Goal: Task Accomplishment & Management: Use online tool/utility

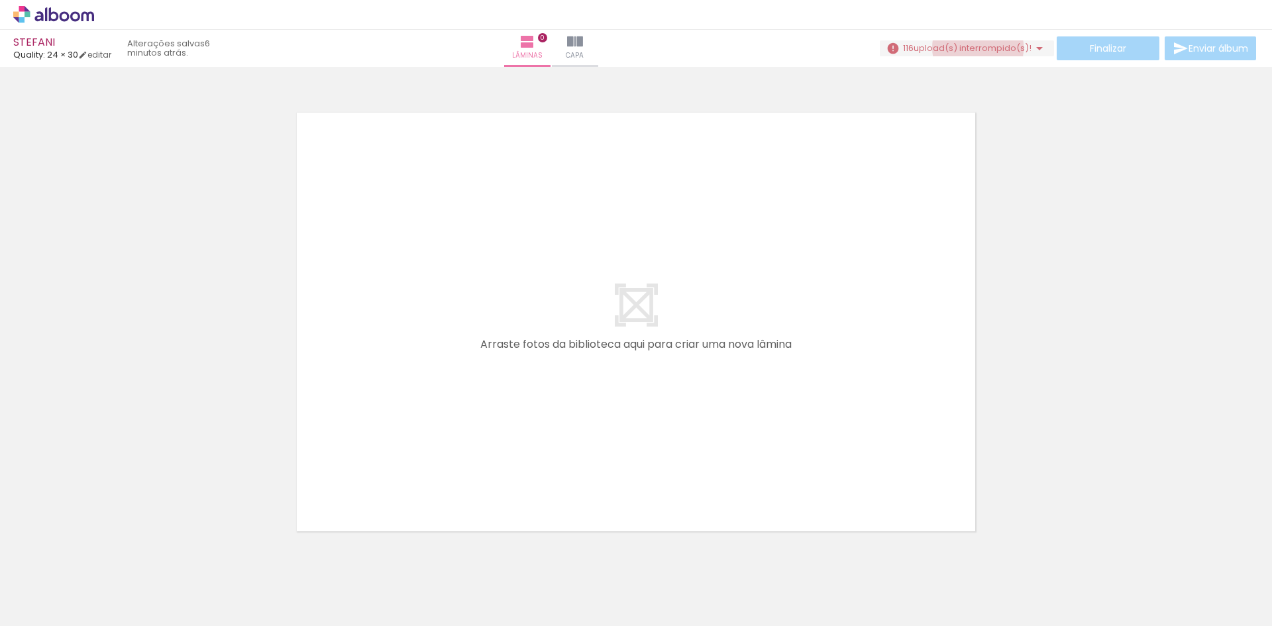
click at [972, 48] on span "upload(s) interrompido(s)!" at bounding box center [972, 48] width 118 height 13
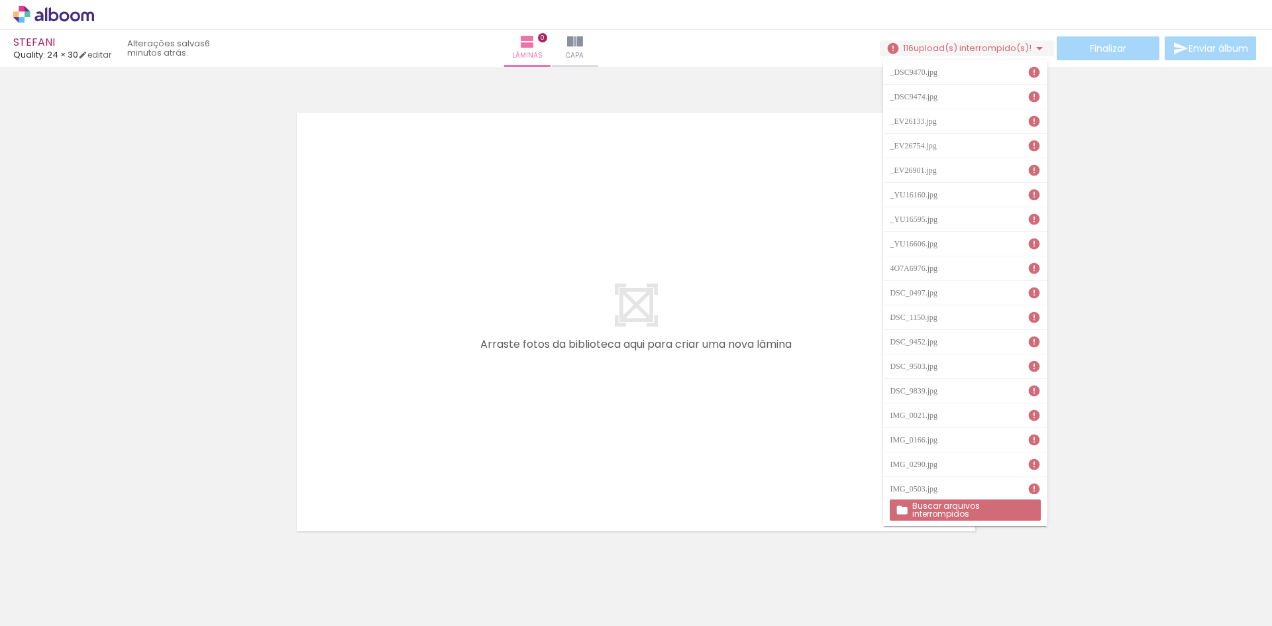
click at [0, 0] on slot "Buscar arquivos interrompidos" at bounding box center [0, 0] width 0 height 0
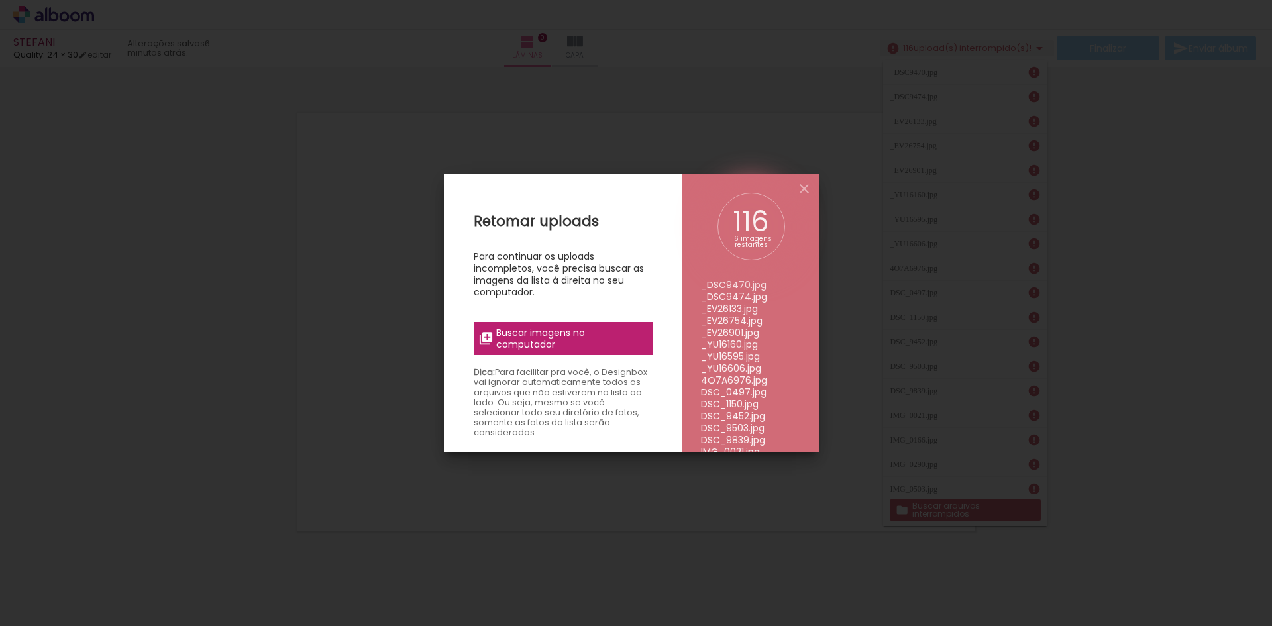
click at [540, 327] on span "Buscar imagens no computador" at bounding box center [570, 339] width 148 height 24
click at [0, 0] on input "file" at bounding box center [0, 0] width 0 height 0
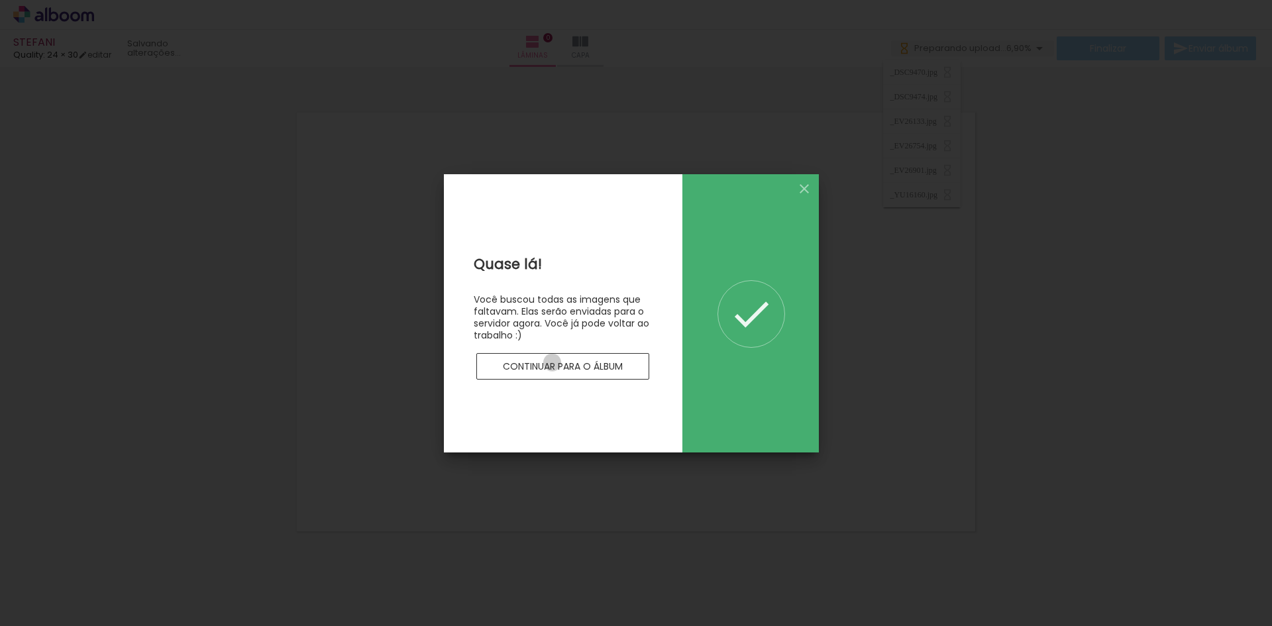
click at [0, 0] on slot "Continuar para o álbum" at bounding box center [0, 0] width 0 height 0
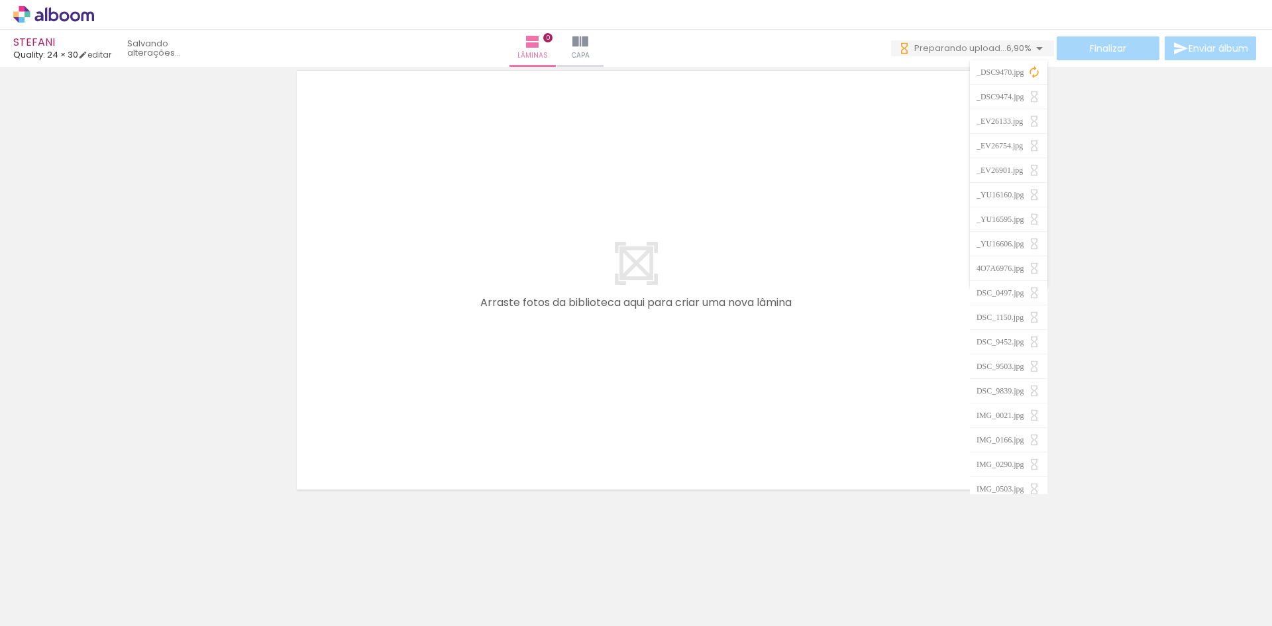
click at [838, 192] on quentale-layouter at bounding box center [635, 280] width 693 height 433
click at [944, 35] on div "STEFANI Quality: 24 × 30 editar Lâminas 0 Capa Finalizar Enviar álbum" at bounding box center [636, 33] width 1272 height 67
click at [946, 44] on span "Preparando upload..." at bounding box center [960, 48] width 92 height 13
click at [768, 230] on quentale-layouter at bounding box center [635, 280] width 693 height 433
click at [930, 47] on span "Preparando upload..." at bounding box center [963, 48] width 92 height 13
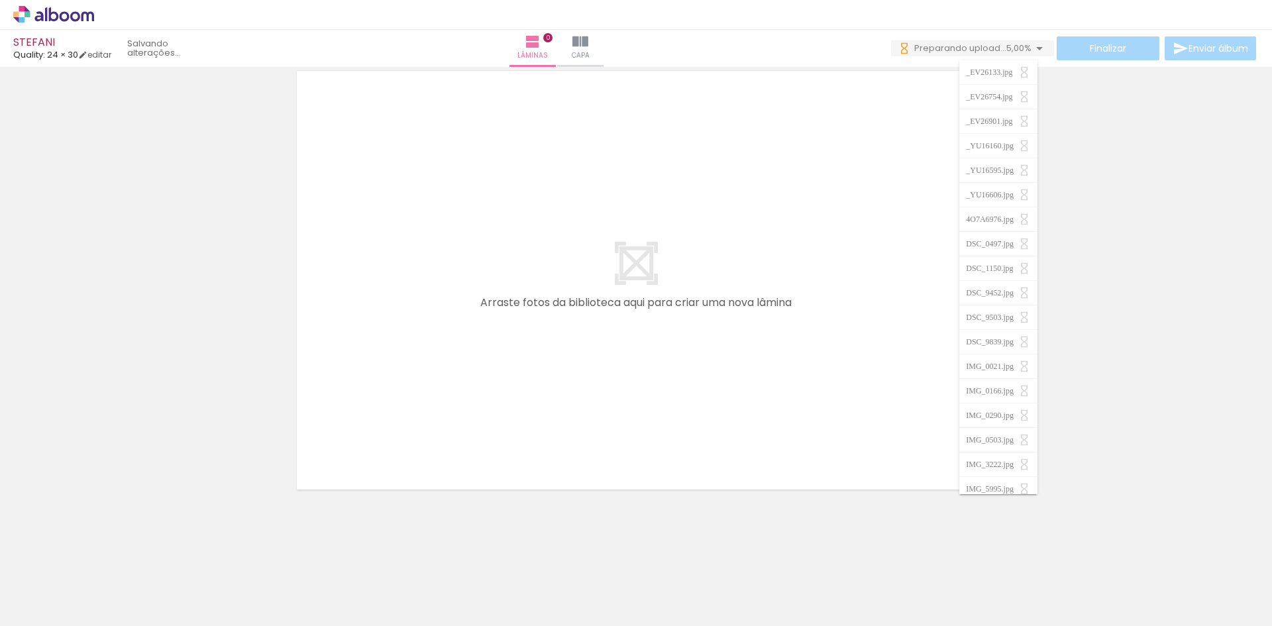
click at [972, 78] on paper-item "_EV26133.jpg" at bounding box center [997, 72] width 77 height 25
click at [1230, 161] on div at bounding box center [636, 263] width 1272 height 467
click at [139, 603] on div at bounding box center [133, 581] width 44 height 66
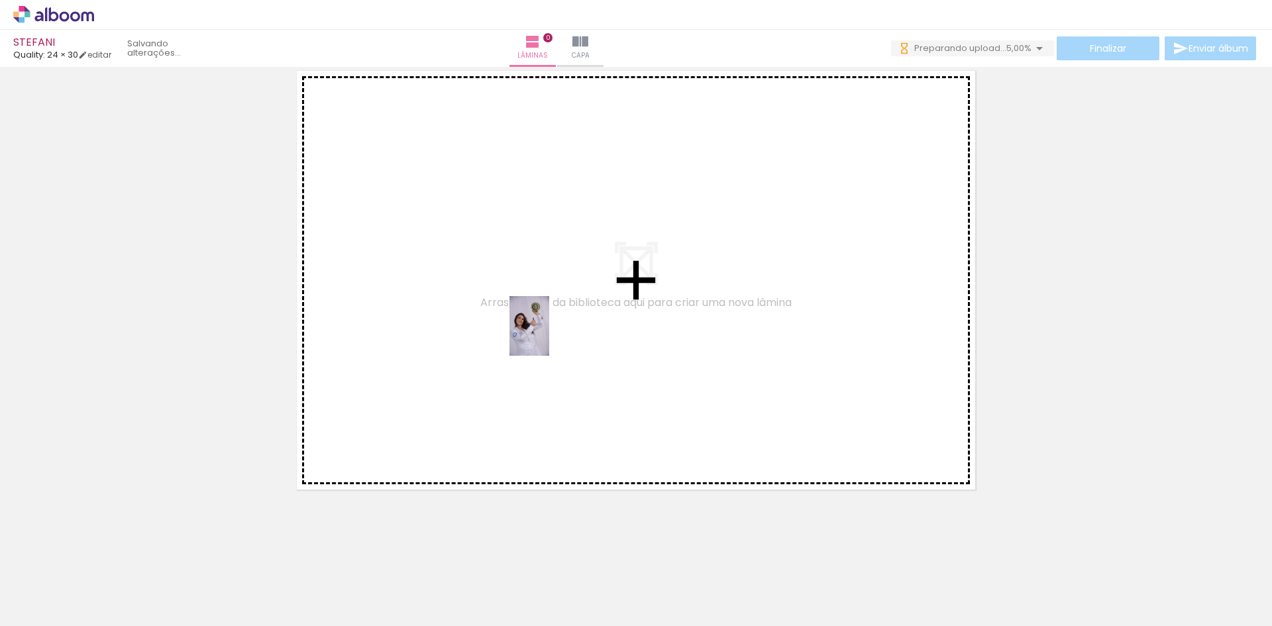
drag, startPoint x: 144, startPoint y: 589, endPoint x: 549, endPoint y: 336, distance: 477.3
click at [549, 336] on quentale-workspace at bounding box center [636, 313] width 1272 height 626
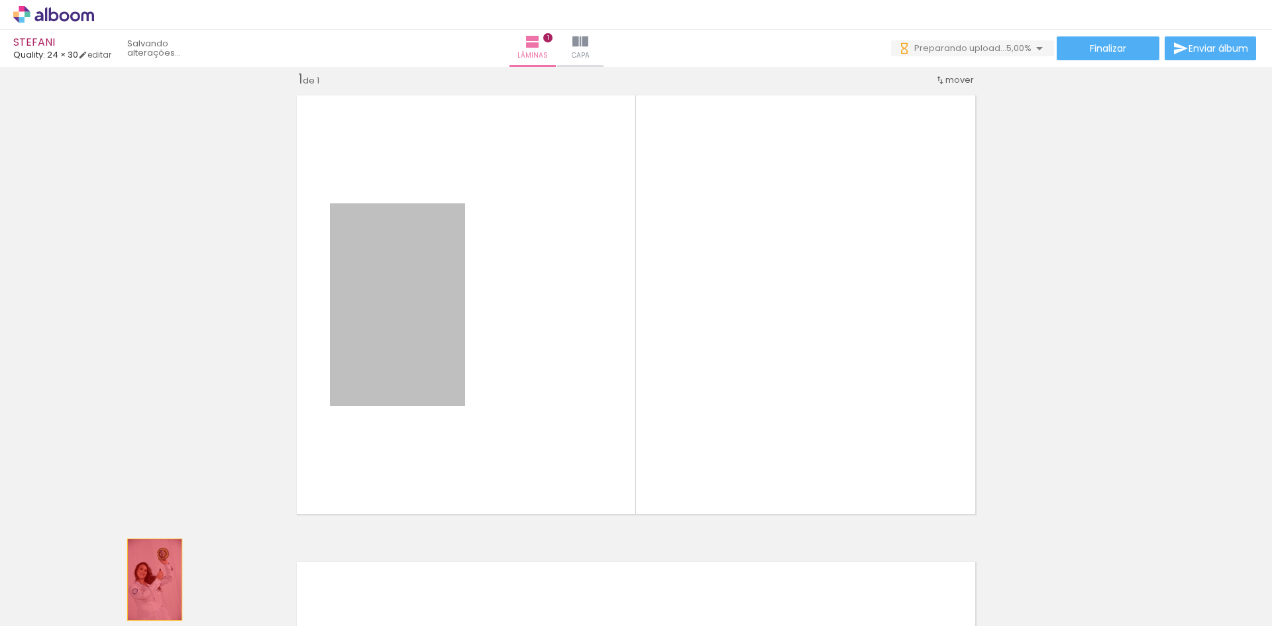
drag, startPoint x: 391, startPoint y: 318, endPoint x: 150, endPoint y: 580, distance: 355.8
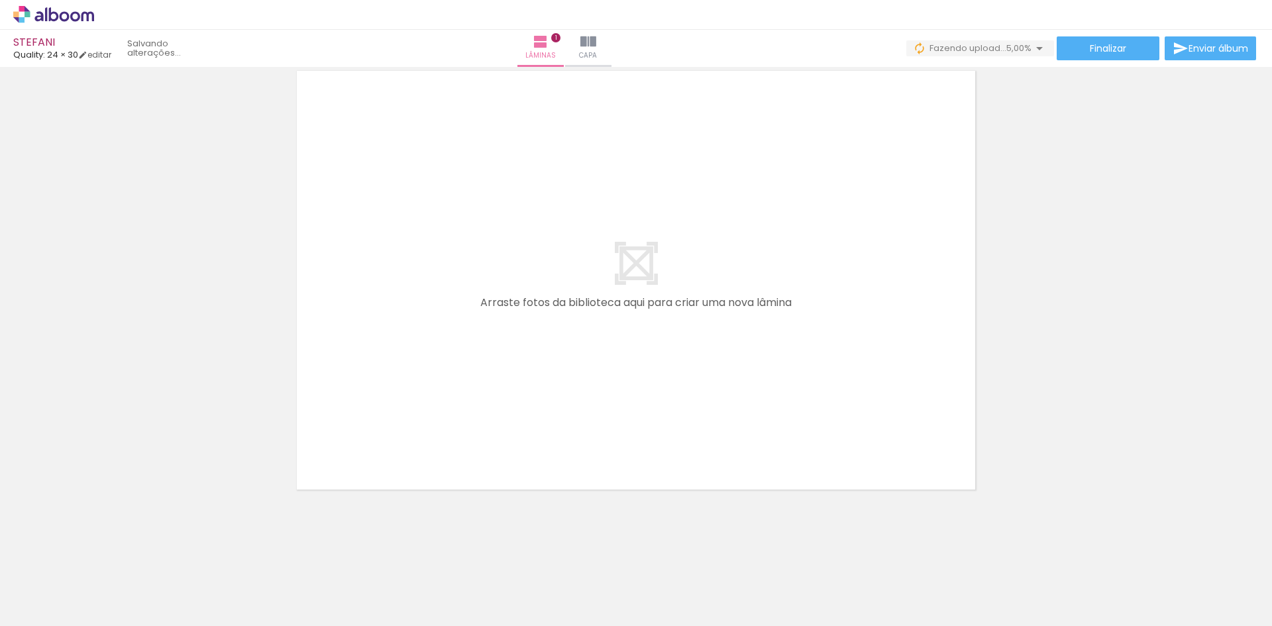
click at [40, 581] on input "Todas as fotos" at bounding box center [37, 585] width 50 height 11
click at [0, 0] on slot "Não utilizadas" at bounding box center [0, 0] width 0 height 0
click at [37, 595] on input "Não utilizadas" at bounding box center [37, 596] width 50 height 11
click at [0, 0] on slot "Todas as fotos" at bounding box center [0, 0] width 0 height 0
type input "Todas as fotos"
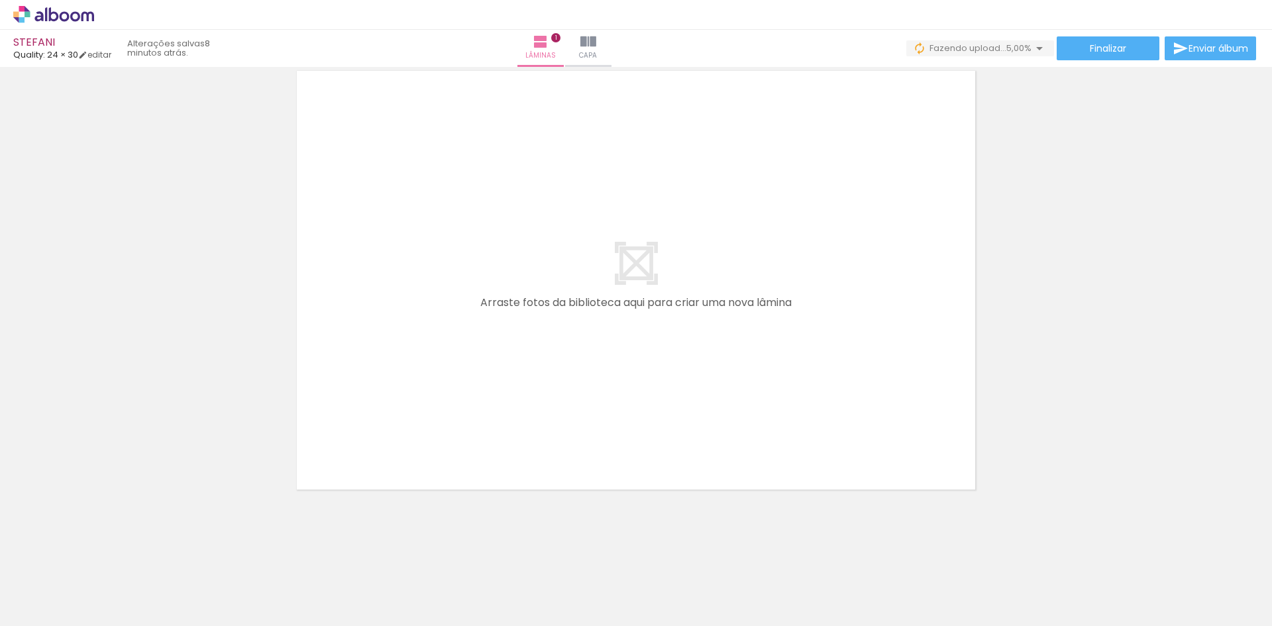
click at [1010, 42] on span "5,00%" at bounding box center [1018, 48] width 25 height 13
click at [1019, 73] on iron-icon at bounding box center [1023, 72] width 13 height 13
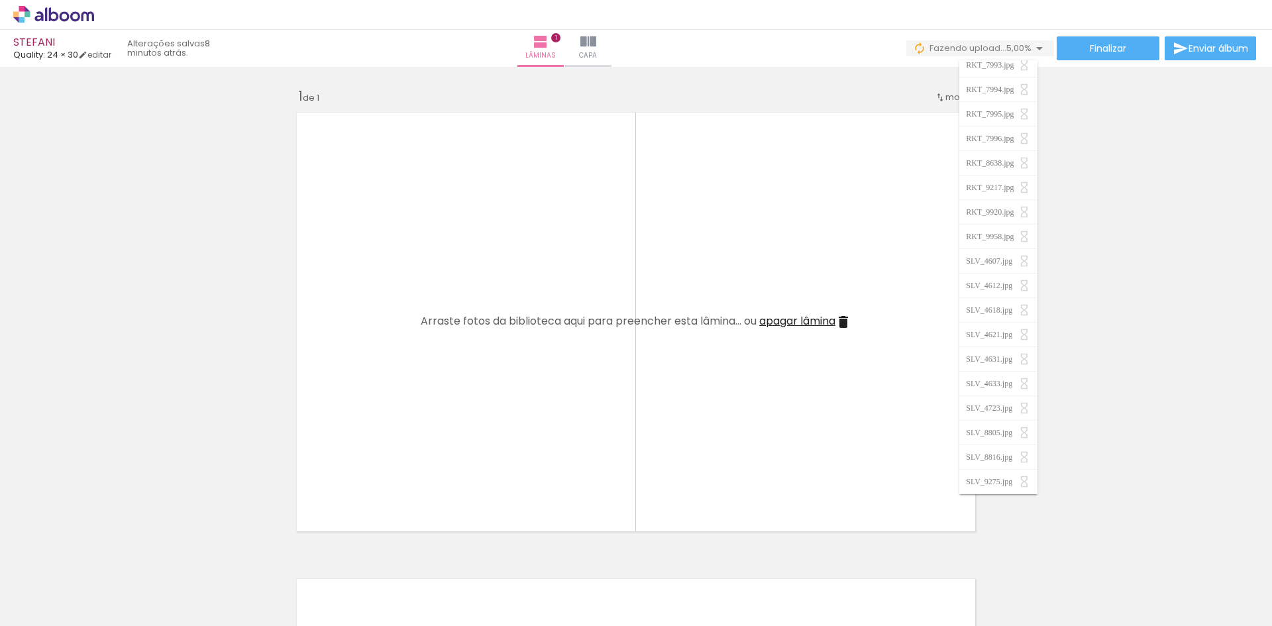
click at [688, 219] on quentale-layouter at bounding box center [635, 321] width 693 height 433
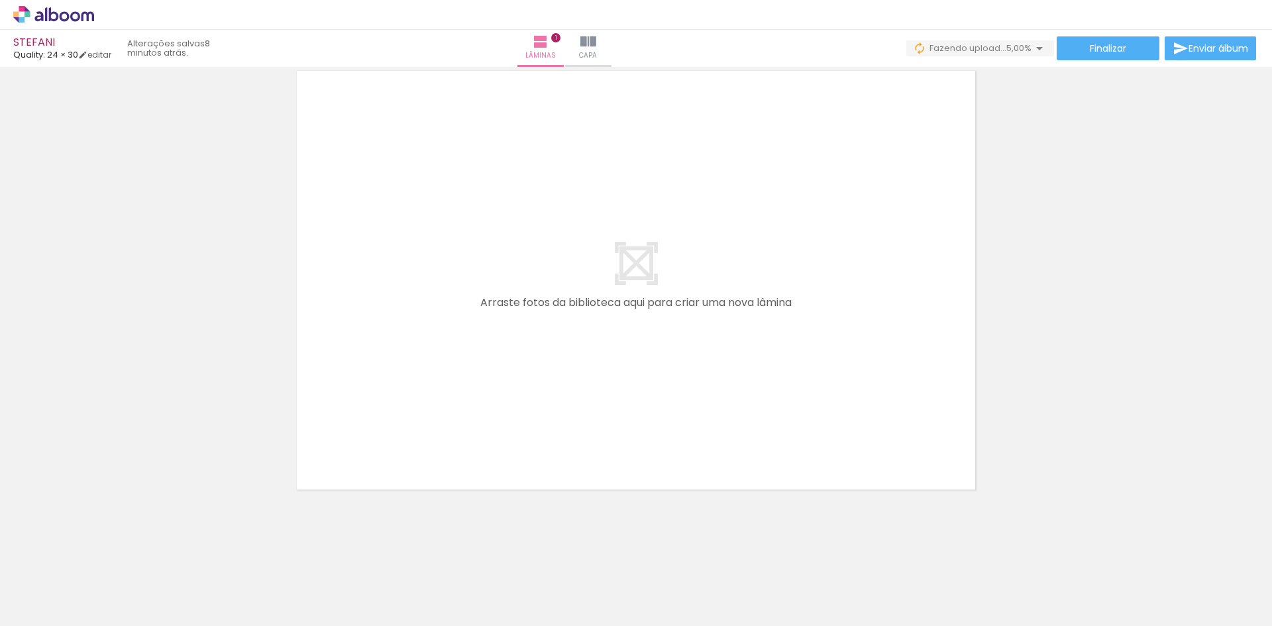
click at [852, 295] on quentale-layouter at bounding box center [635, 280] width 693 height 433
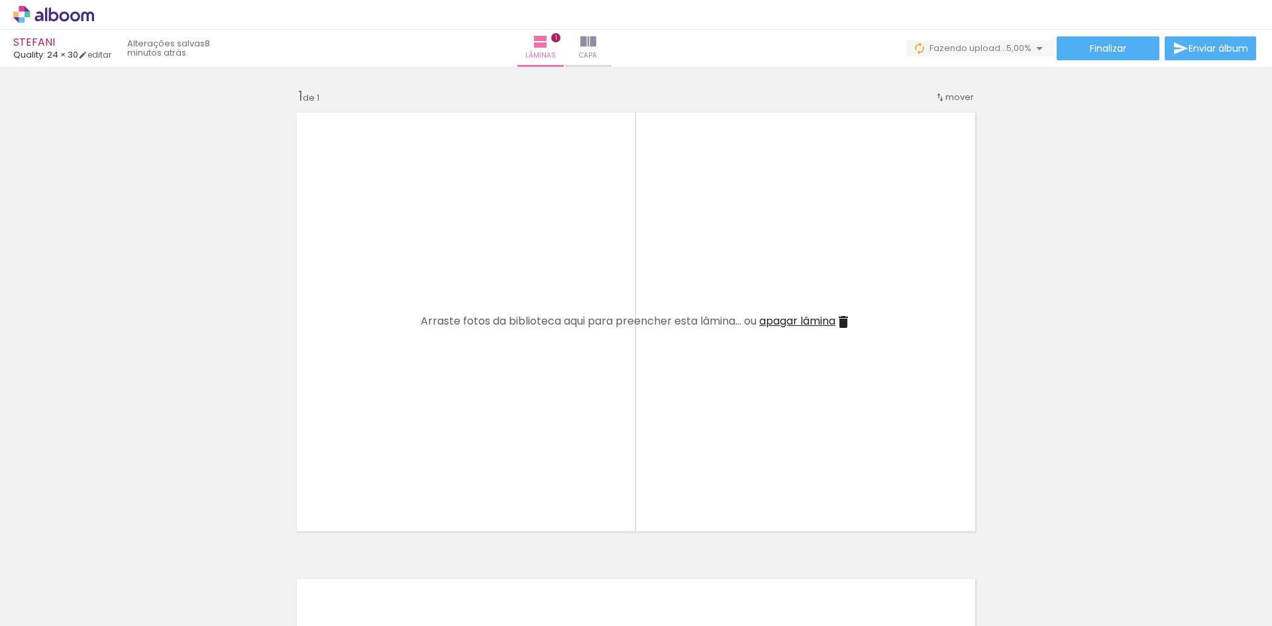
click at [806, 318] on span "apagar lâmina" at bounding box center [797, 320] width 76 height 15
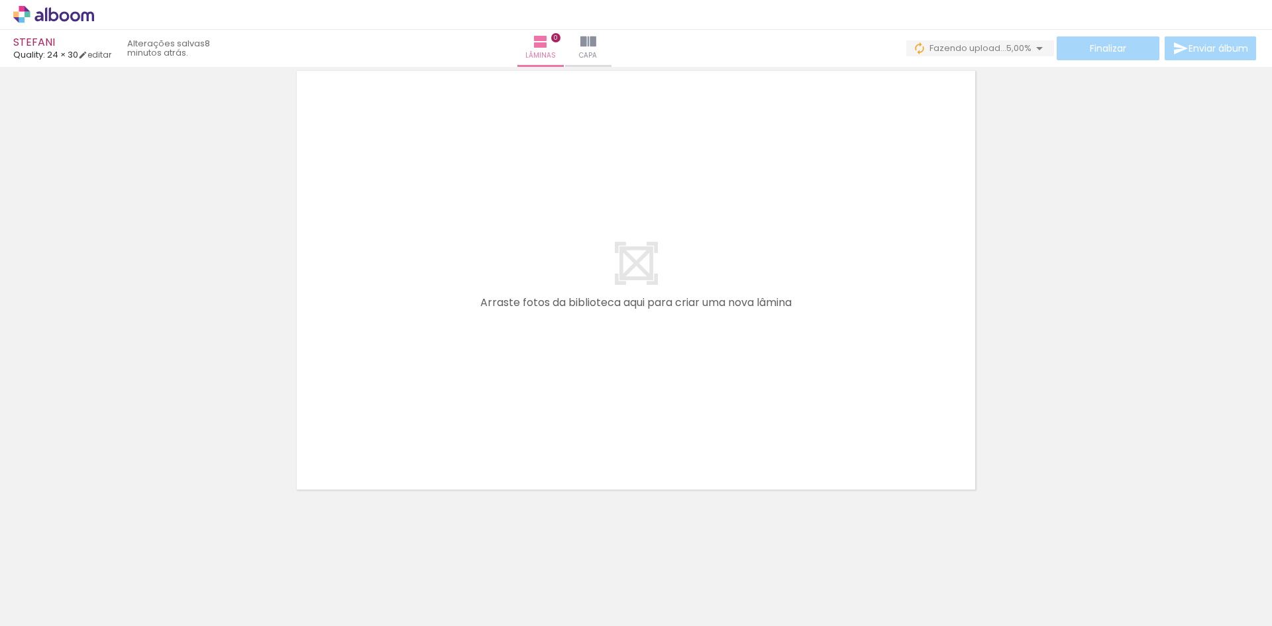
click at [58, 9] on icon at bounding box center [53, 14] width 81 height 17
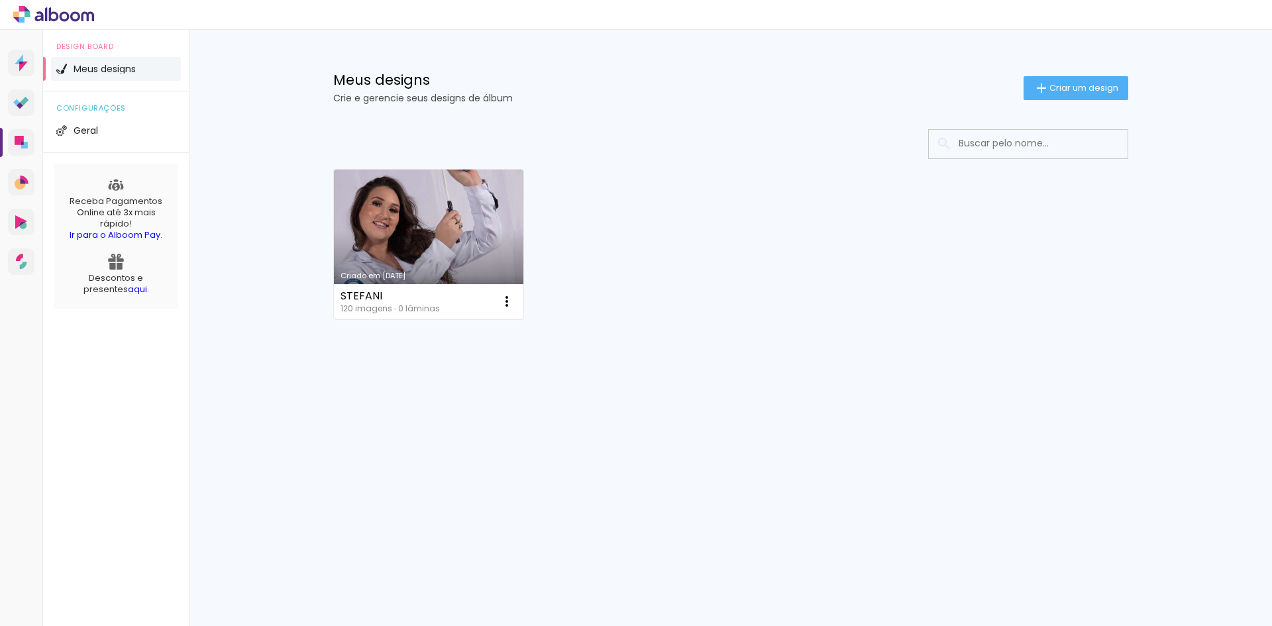
click at [383, 234] on link "Criado em [DATE]" at bounding box center [429, 245] width 190 height 150
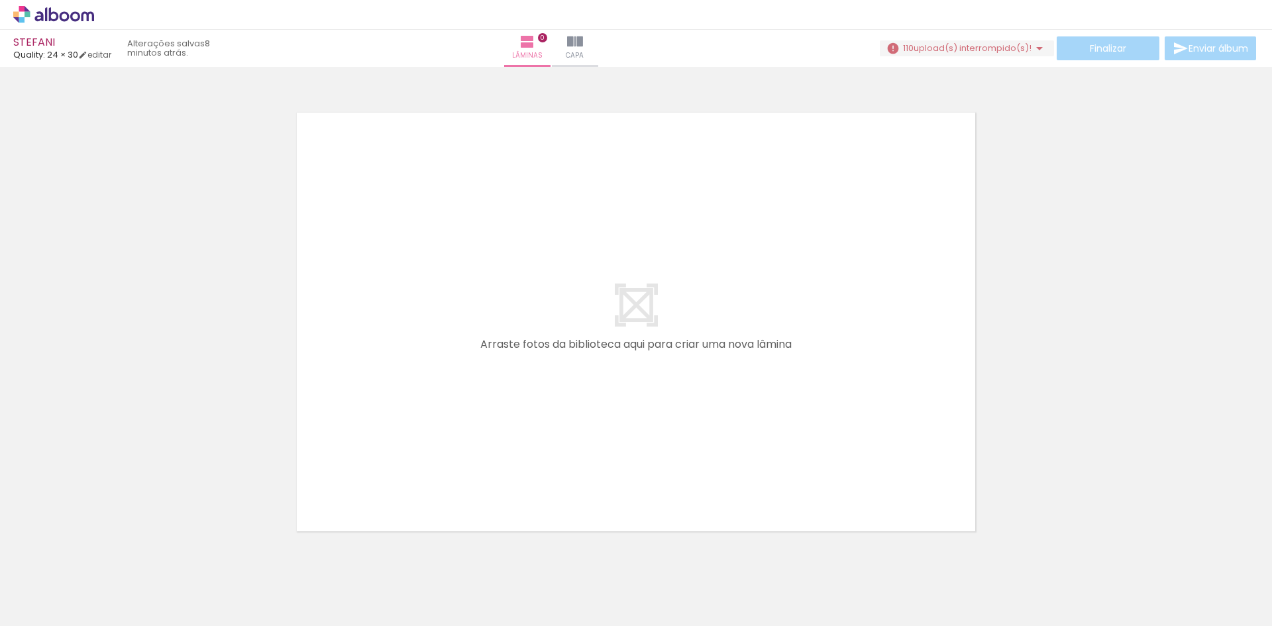
click at [939, 47] on span "upload(s) interrompido(s)!" at bounding box center [972, 48] width 118 height 13
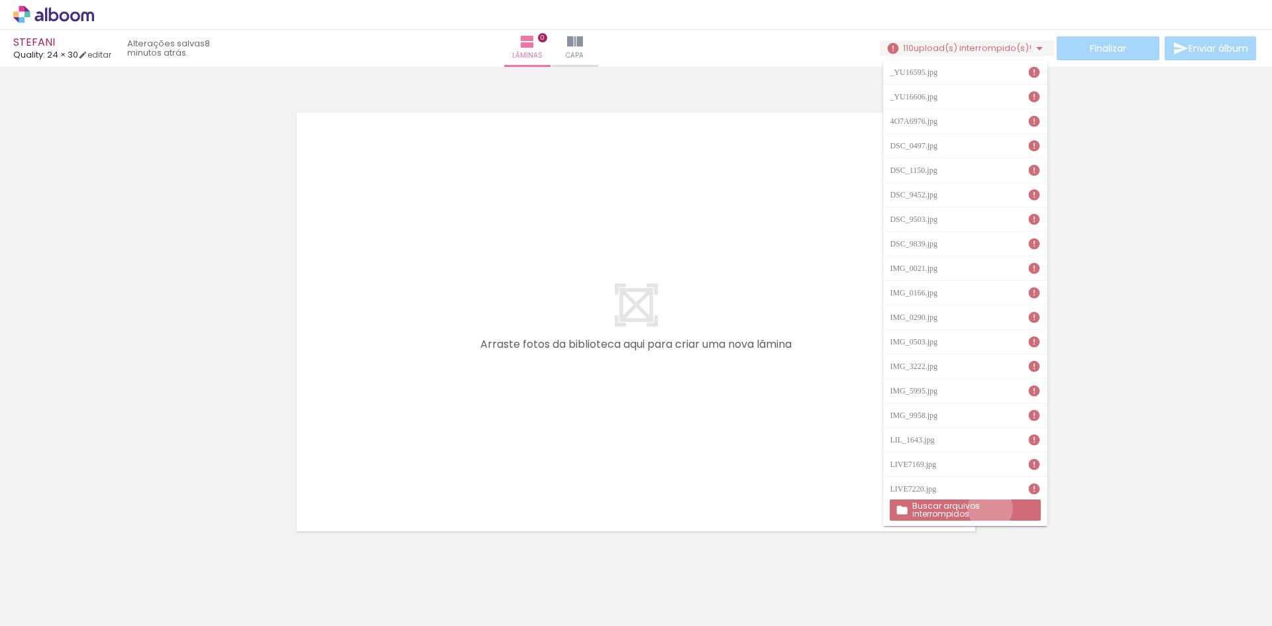
click at [0, 0] on slot "Buscar arquivos interrompidos" at bounding box center [0, 0] width 0 height 0
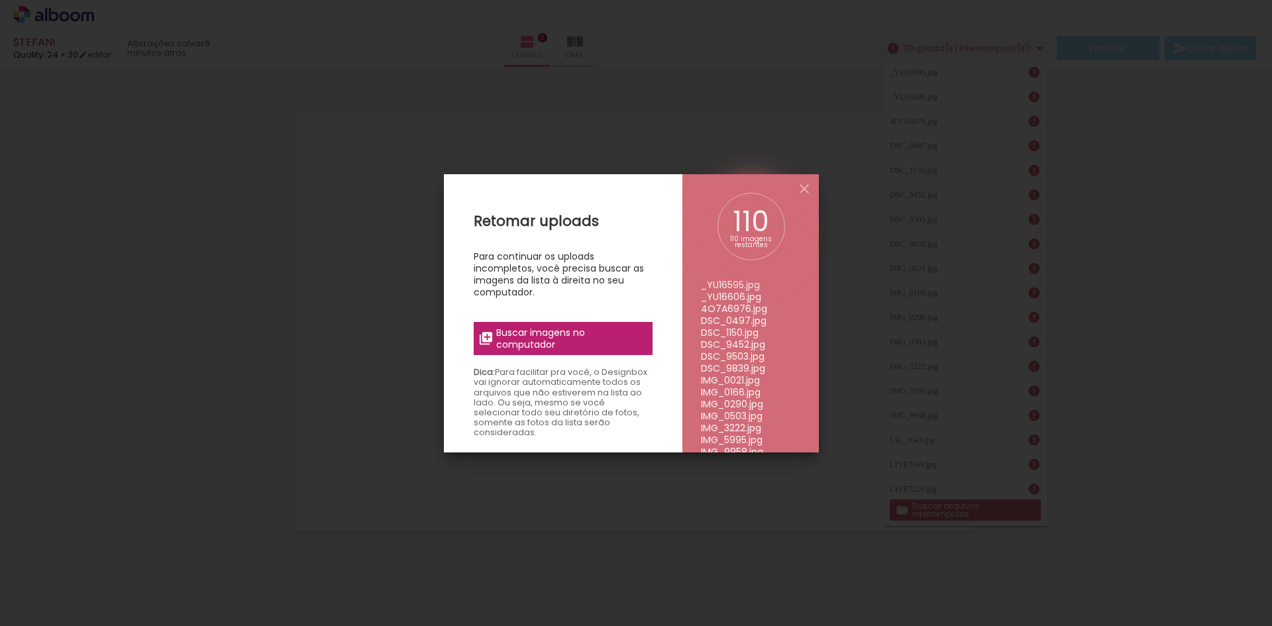
click at [630, 348] on span "Buscar imagens no computador" at bounding box center [570, 339] width 148 height 24
click at [0, 0] on input "file" at bounding box center [0, 0] width 0 height 0
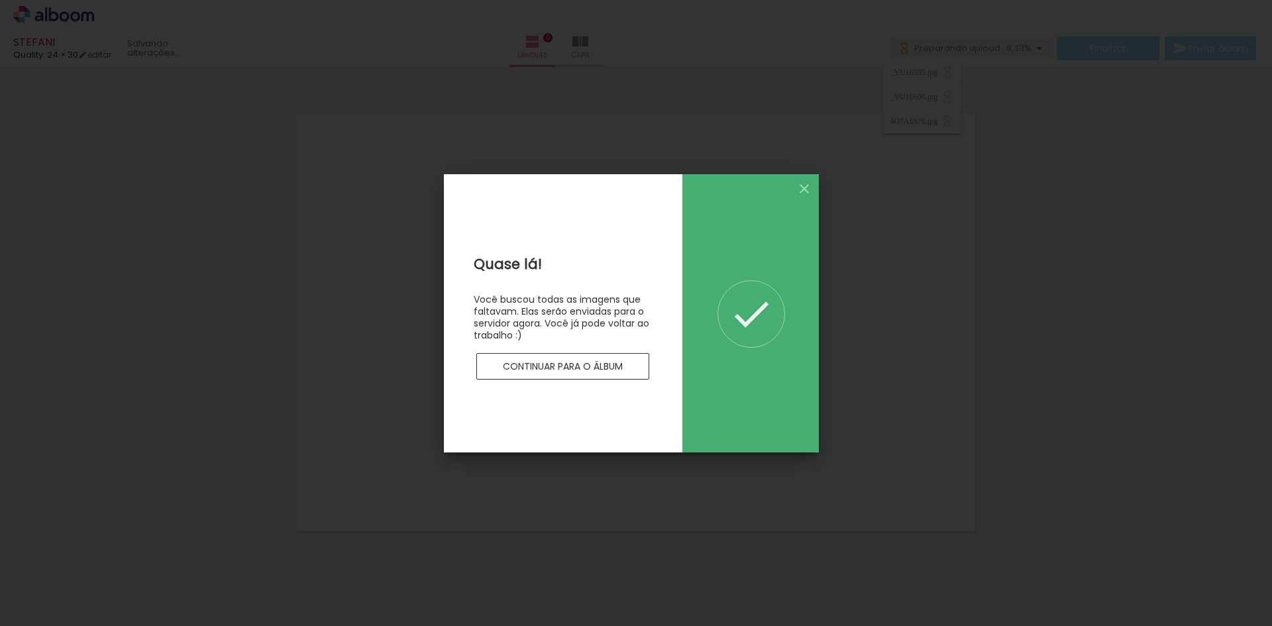
click at [629, 364] on paper-button "Continuar para o álbum" at bounding box center [563, 366] width 174 height 26
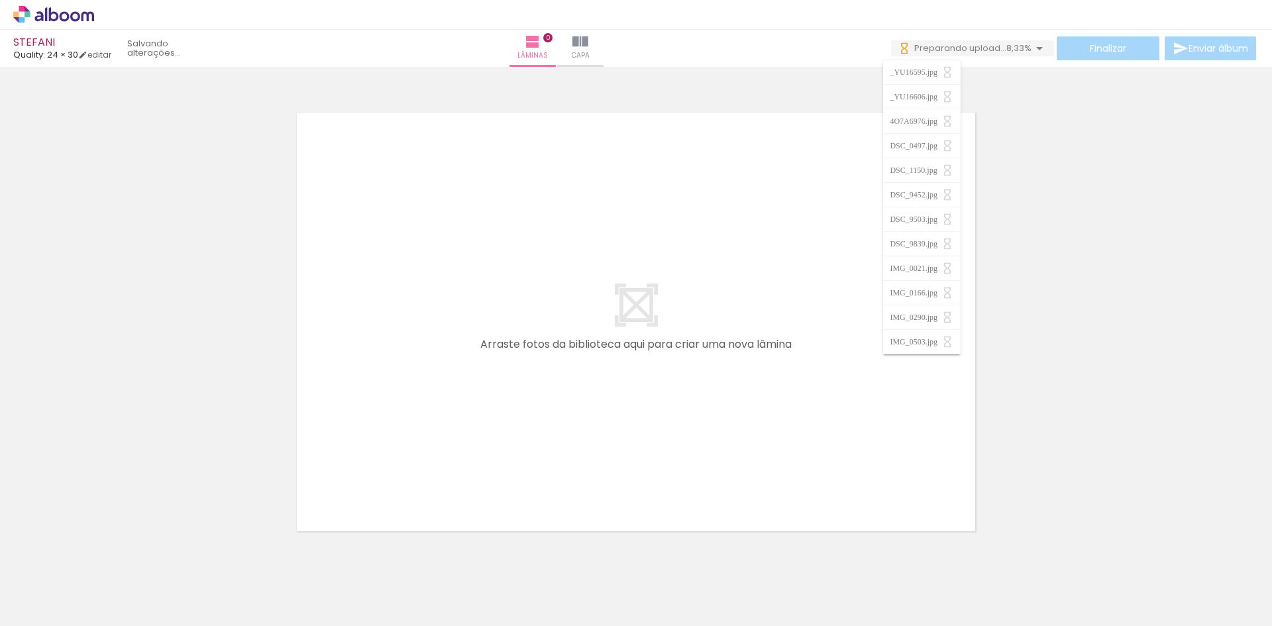
click at [1117, 350] on div at bounding box center [636, 305] width 1272 height 467
click at [946, 45] on span "Fazendo upload..." at bounding box center [963, 48] width 77 height 13
click at [1008, 52] on span "97,50%" at bounding box center [1016, 48] width 30 height 13
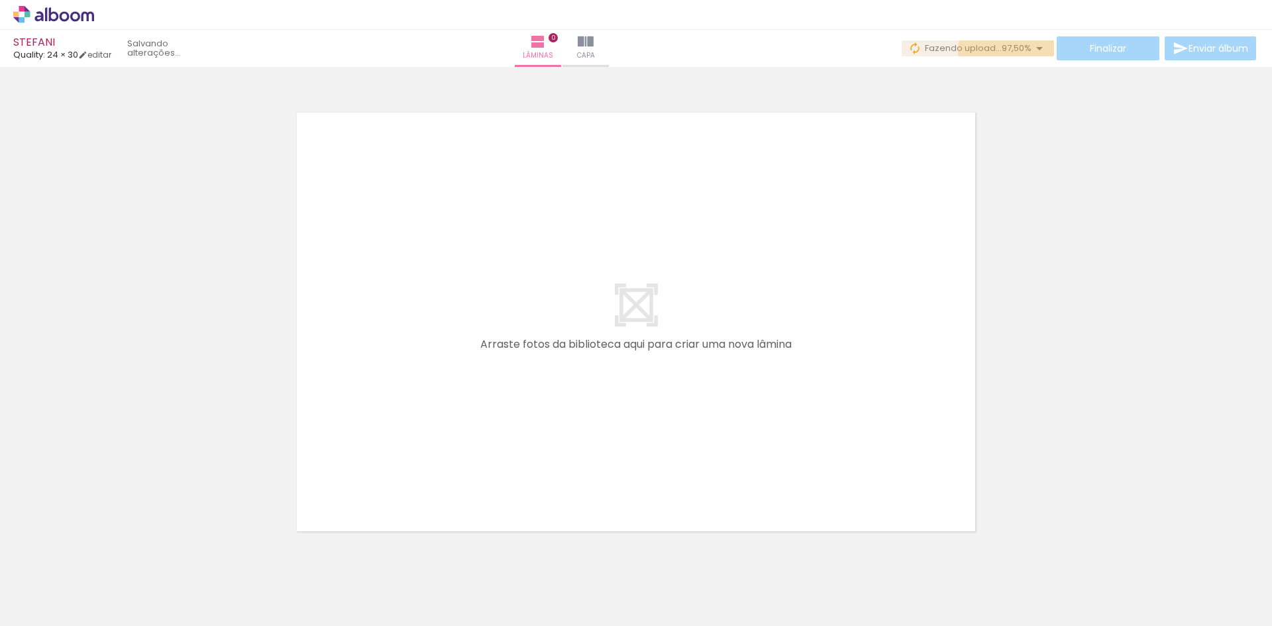
click at [1008, 52] on span "97,50%" at bounding box center [1016, 48] width 30 height 13
